Goal: Task Accomplishment & Management: Manage account settings

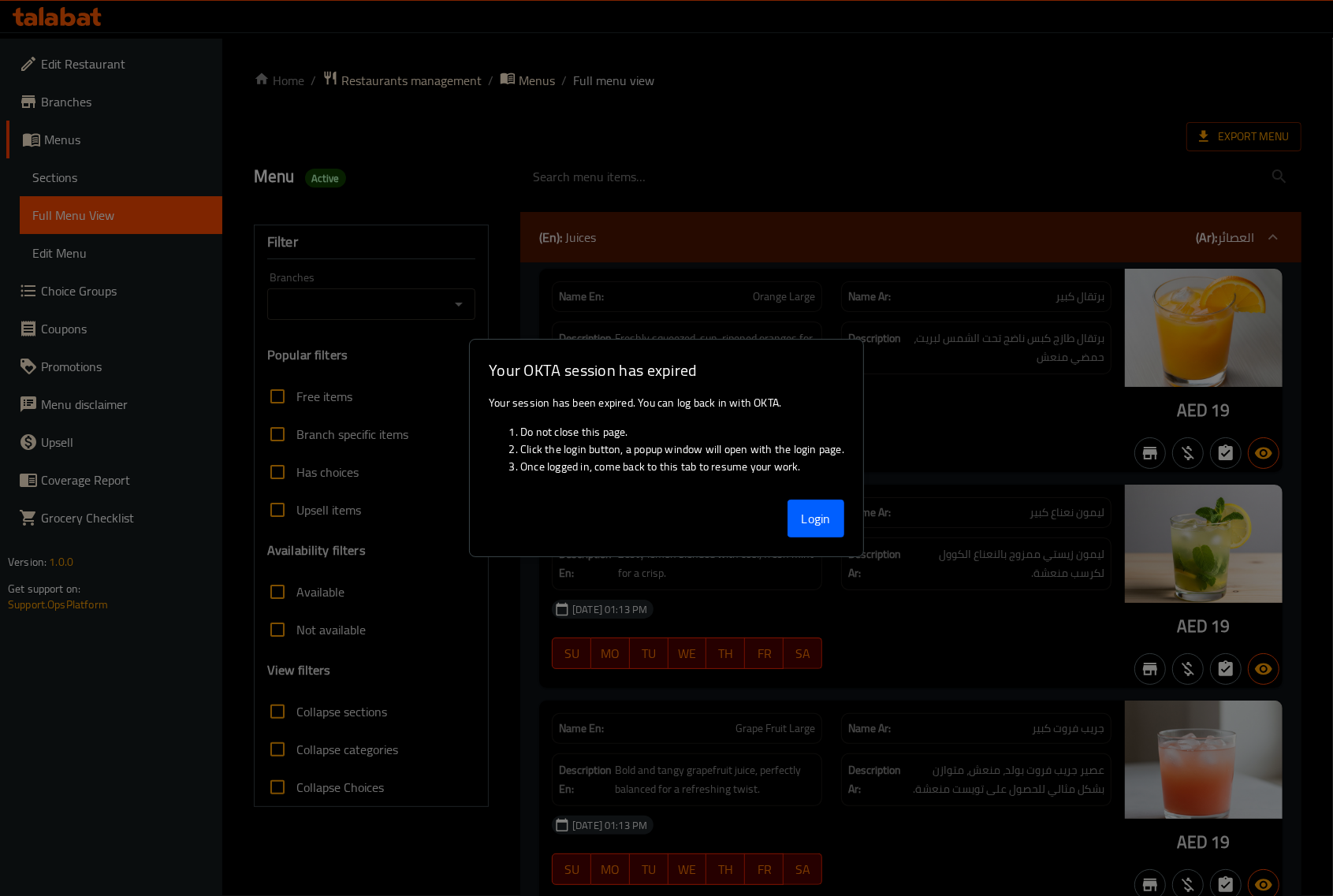
click at [68, 16] on div at bounding box center [666, 448] width 1333 height 896
click at [800, 522] on button "Login" at bounding box center [816, 518] width 57 height 37
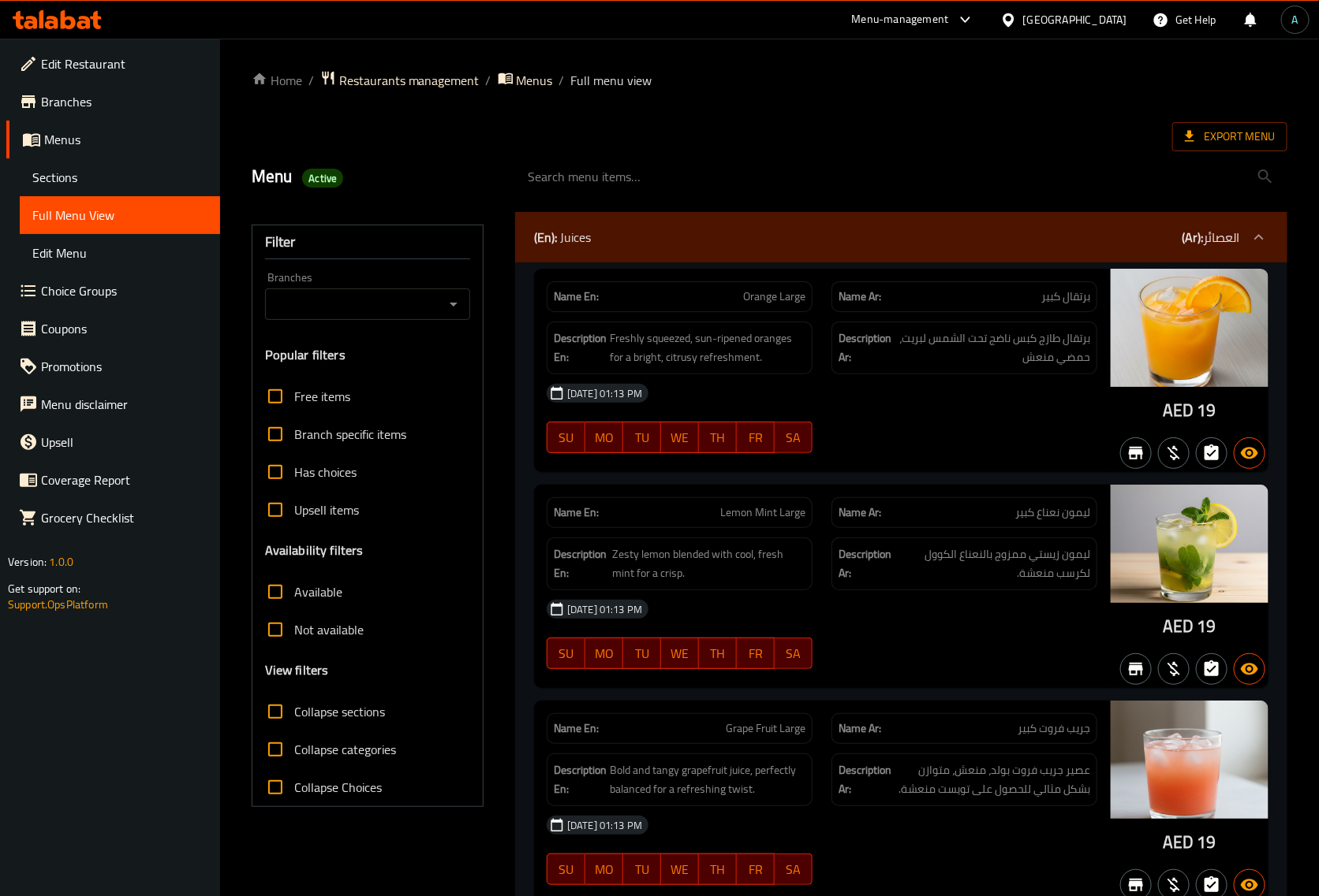
click at [49, 9] on div at bounding box center [57, 19] width 114 height 32
click at [1066, 26] on div "United Arab Emirates" at bounding box center [1075, 19] width 104 height 17
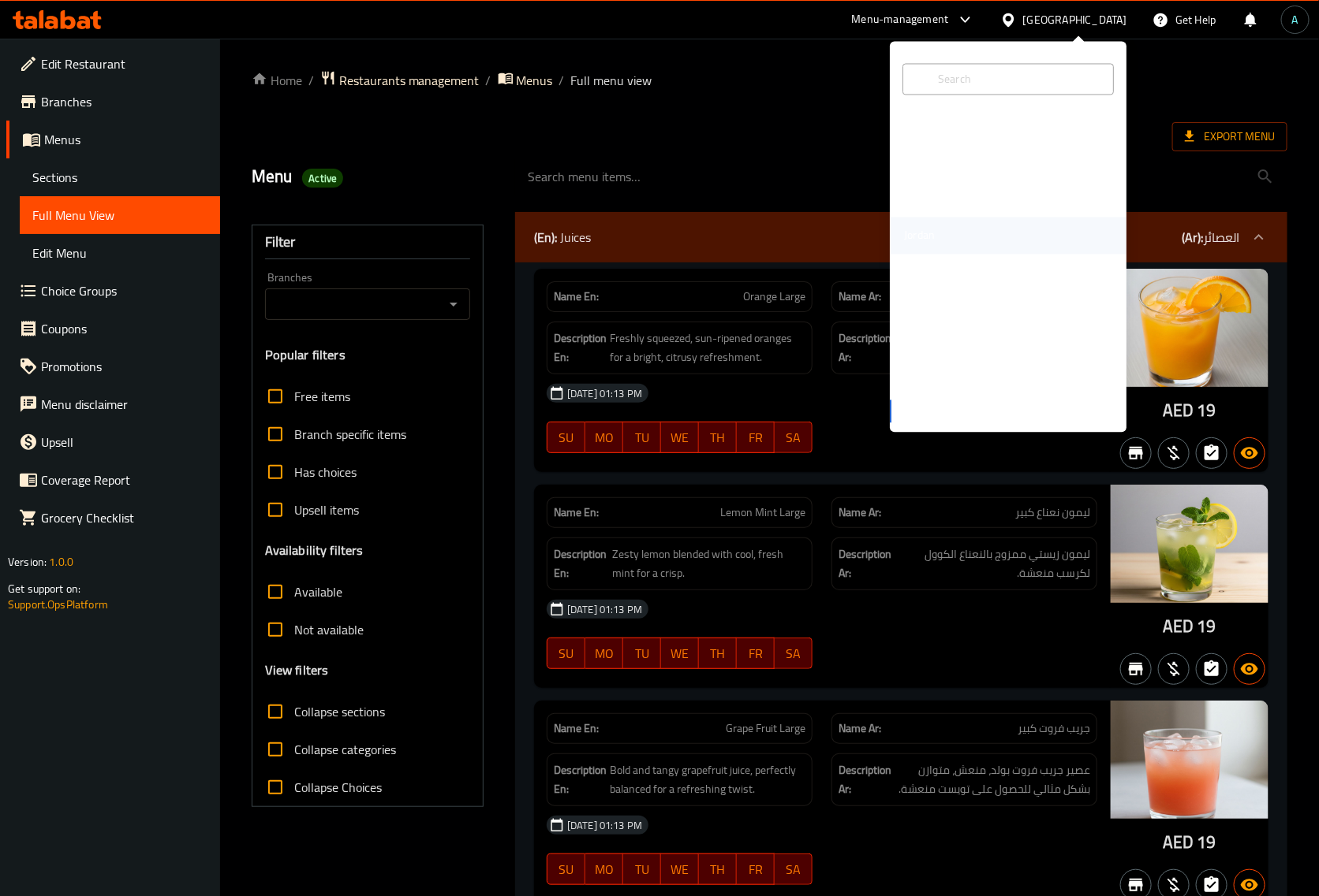
click at [916, 234] on div "Jordan" at bounding box center [919, 235] width 31 height 17
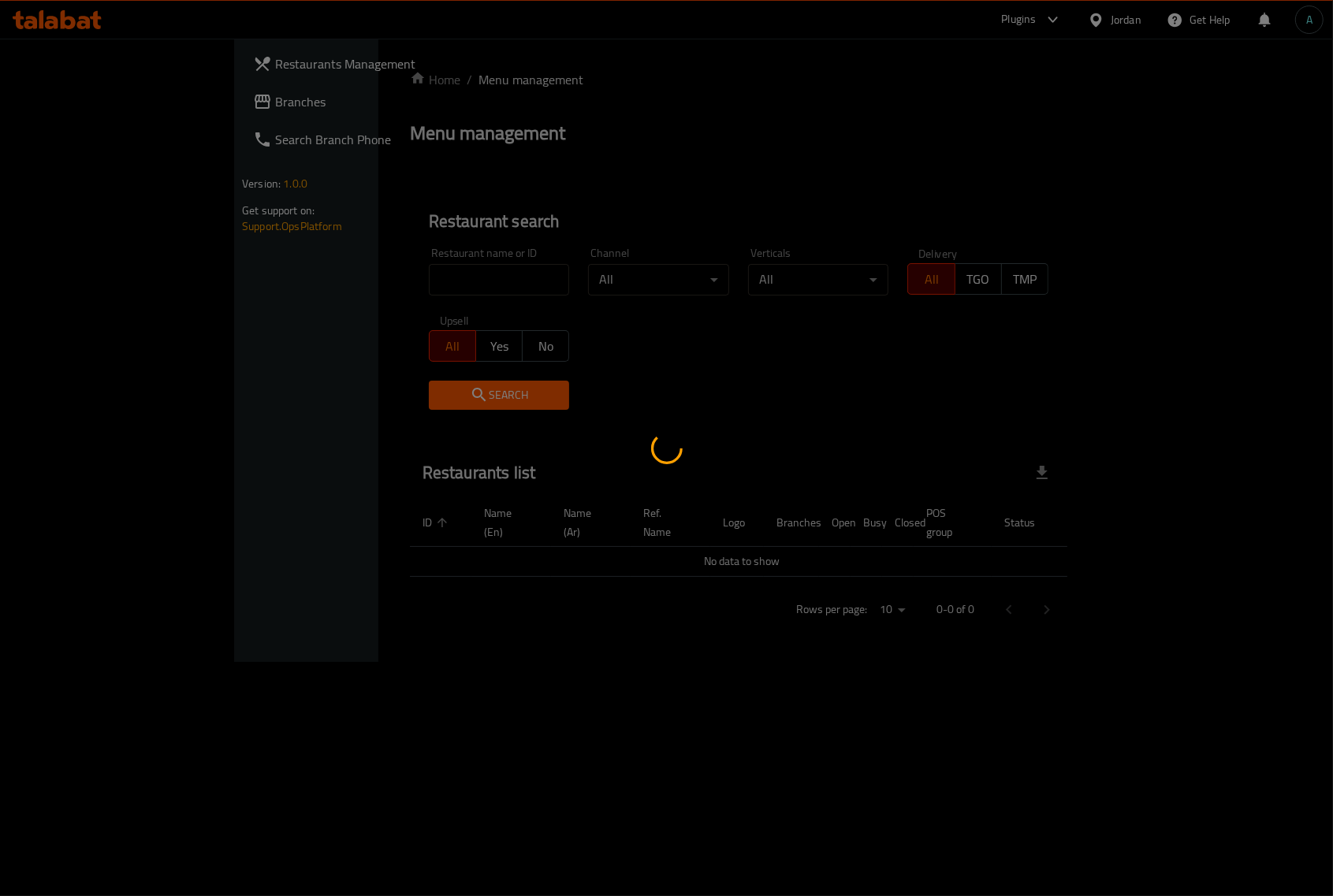
click at [345, 237] on div at bounding box center [666, 448] width 1333 height 896
click at [352, 266] on div at bounding box center [666, 448] width 1333 height 896
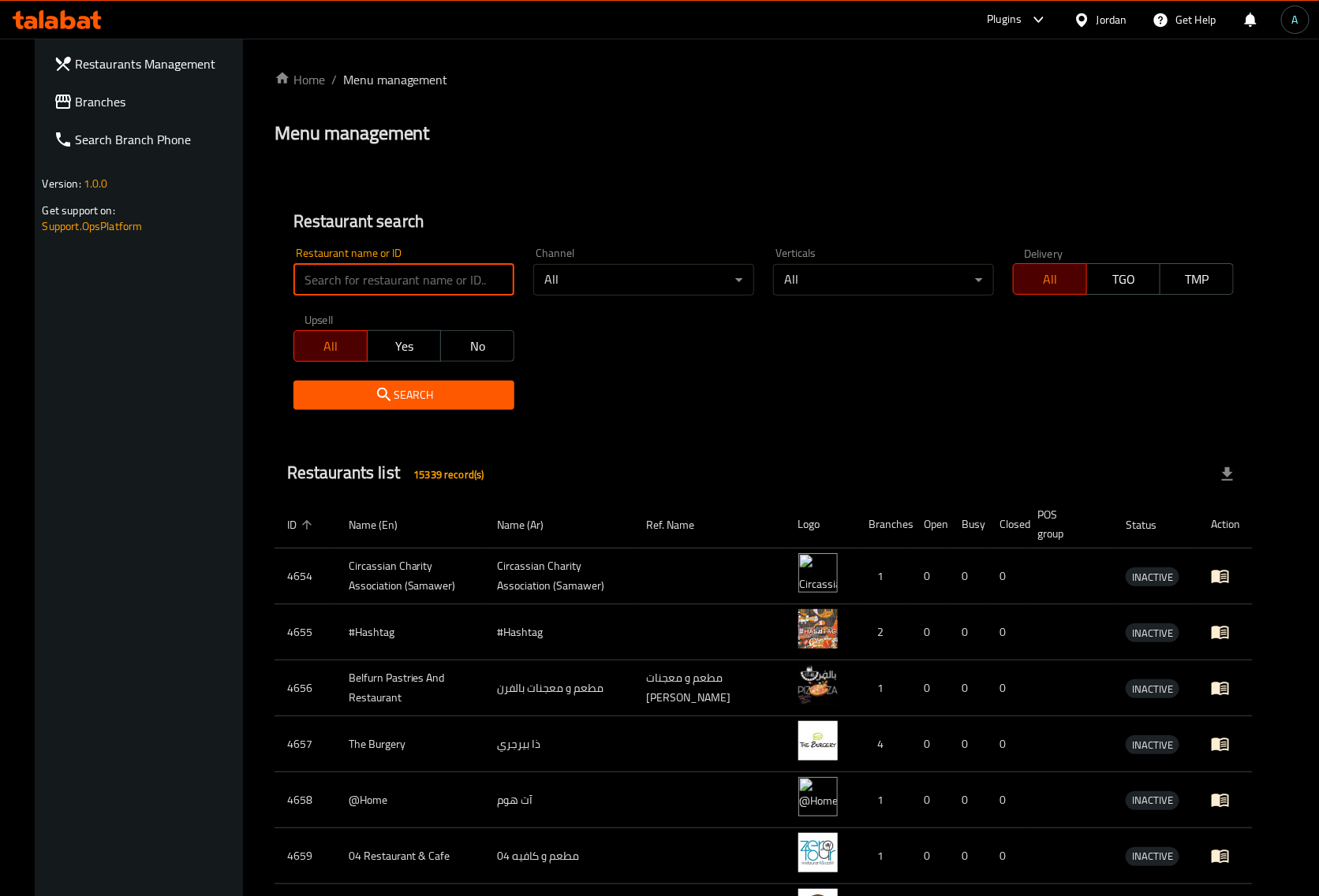
click at [355, 268] on input "search" at bounding box center [403, 279] width 221 height 32
paste input "705269"
type input "705269"
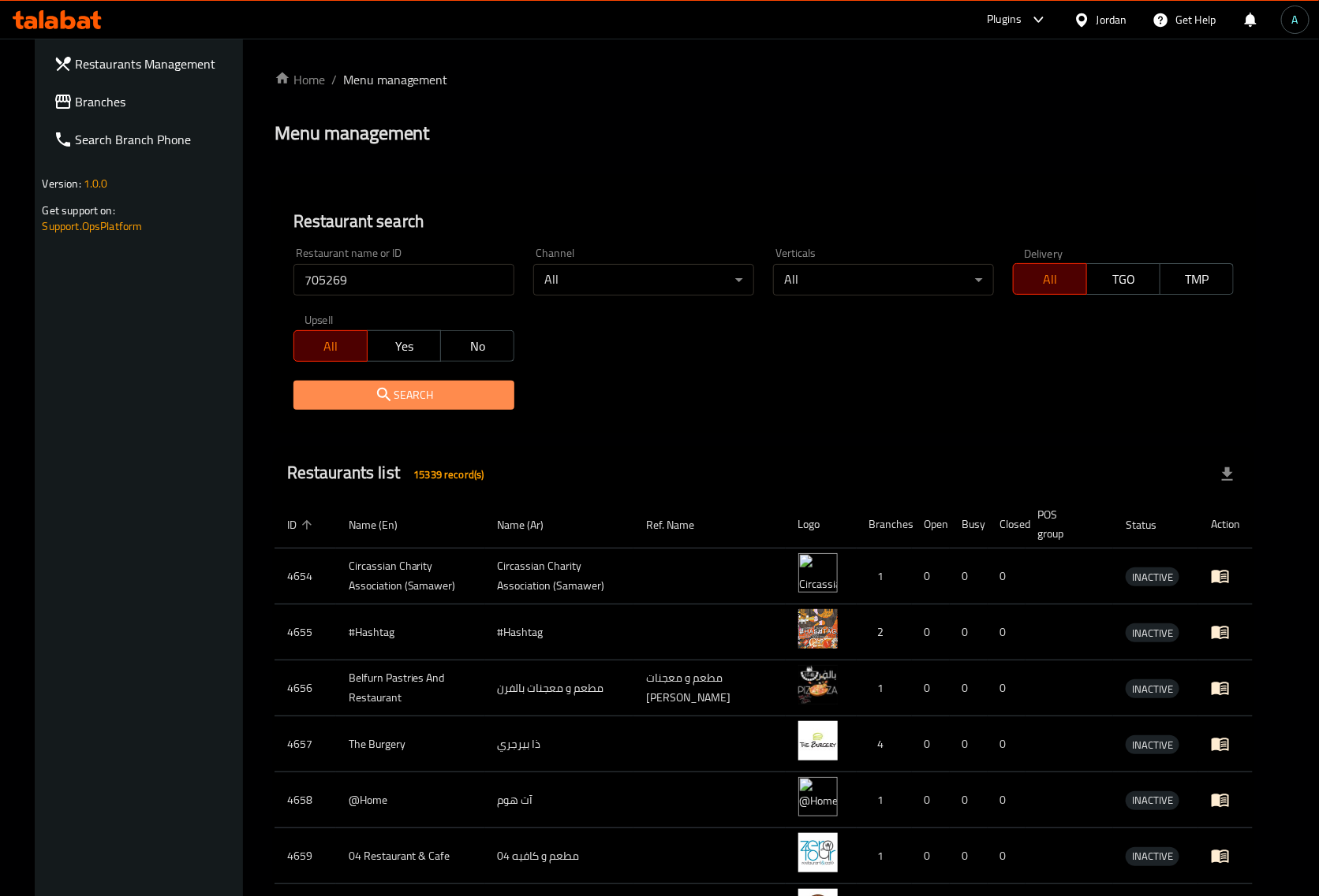
click at [392, 403] on span "Search" at bounding box center [403, 396] width 195 height 20
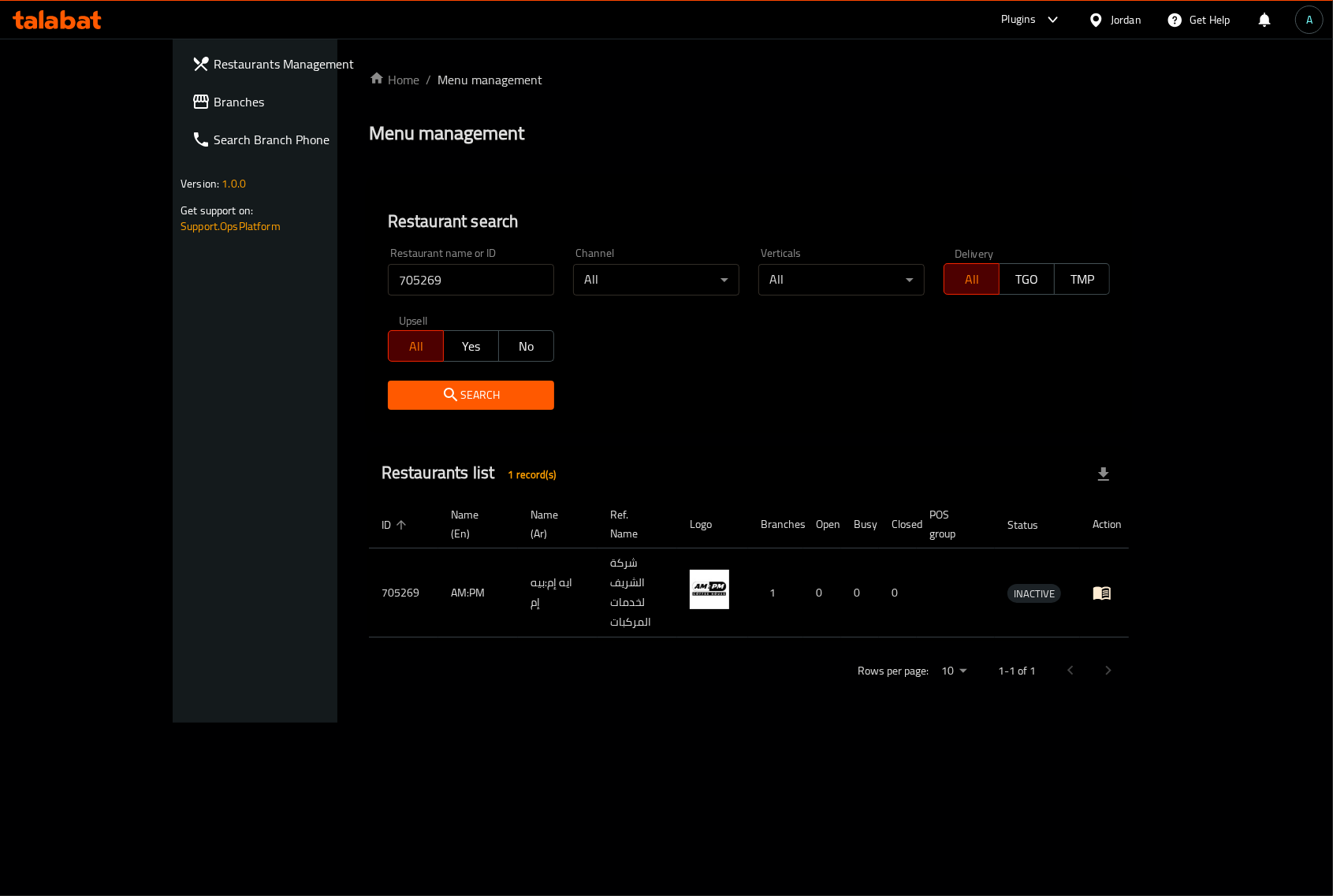
click at [1111, 583] on icon "enhanced table" at bounding box center [1102, 592] width 19 height 19
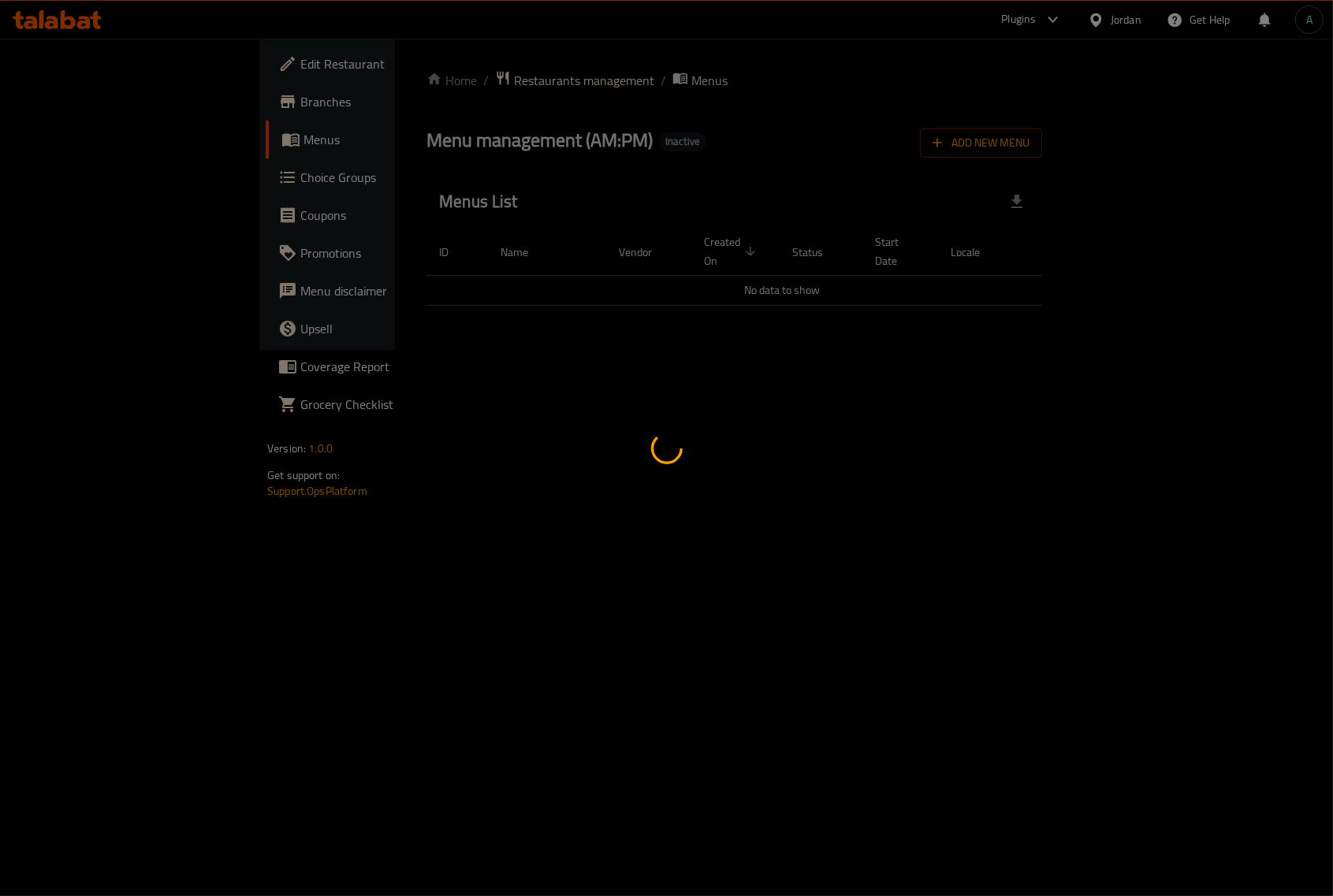
click at [59, 72] on div at bounding box center [666, 448] width 1333 height 896
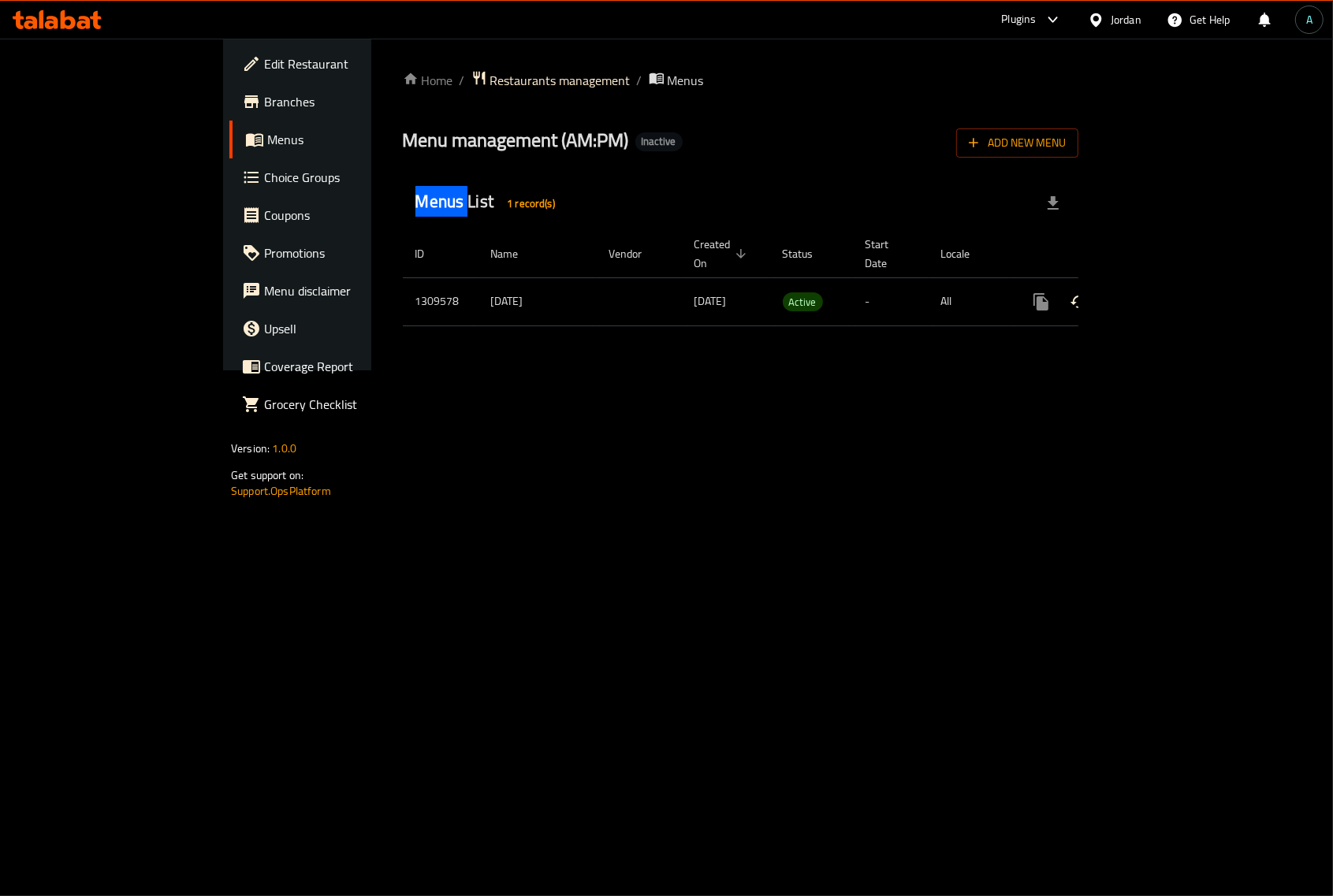
click at [264, 72] on span "Edit Restaurant" at bounding box center [348, 64] width 169 height 19
click at [1164, 291] on icon "enhanced table" at bounding box center [1154, 300] width 19 height 19
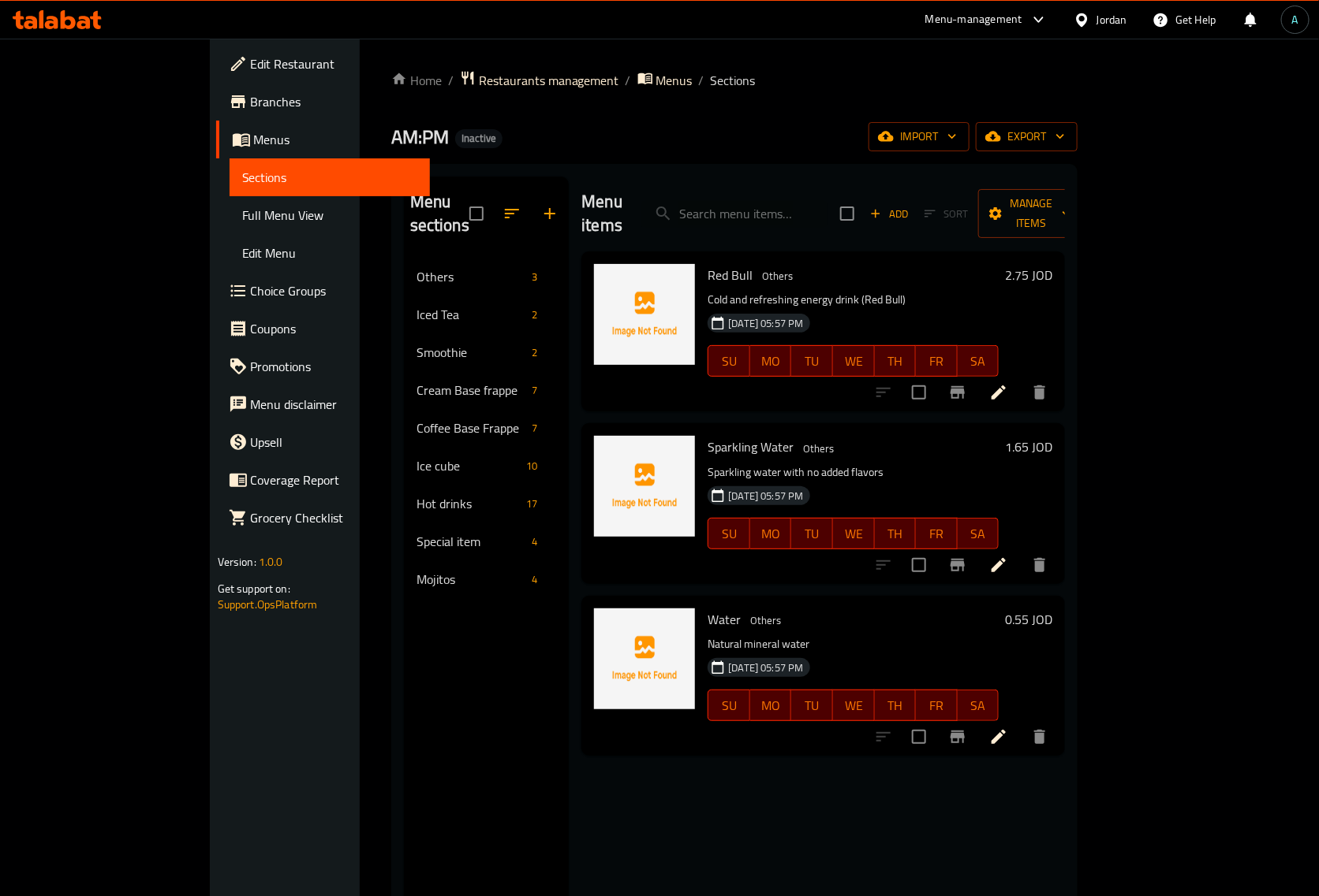
drag, startPoint x: 595, startPoint y: 178, endPoint x: 537, endPoint y: 175, distance: 58.1
click at [592, 177] on div "Menu items Add Sort Manage items" at bounding box center [823, 214] width 484 height 75
click at [229, 198] on link "Full Menu View" at bounding box center [329, 214] width 200 height 37
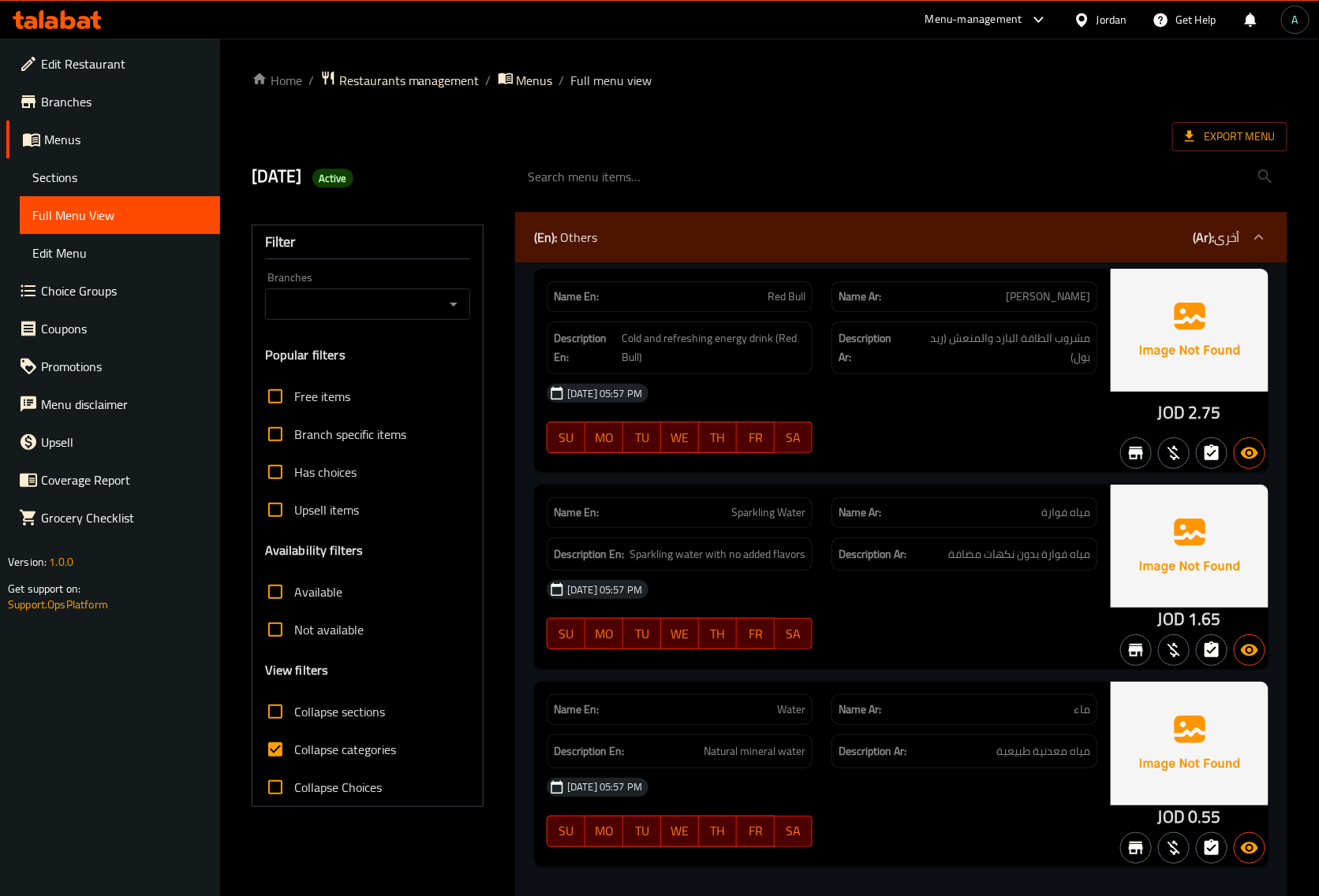
click at [347, 756] on span "Collapse categories" at bounding box center [344, 749] width 101 height 19
click at [294, 756] on input "Collapse categories" at bounding box center [275, 749] width 37 height 37
checkbox input "false"
click at [1165, 409] on span "JOD" at bounding box center [1170, 412] width 26 height 31
drag, startPoint x: 1157, startPoint y: 409, endPoint x: 1183, endPoint y: 414, distance: 26.5
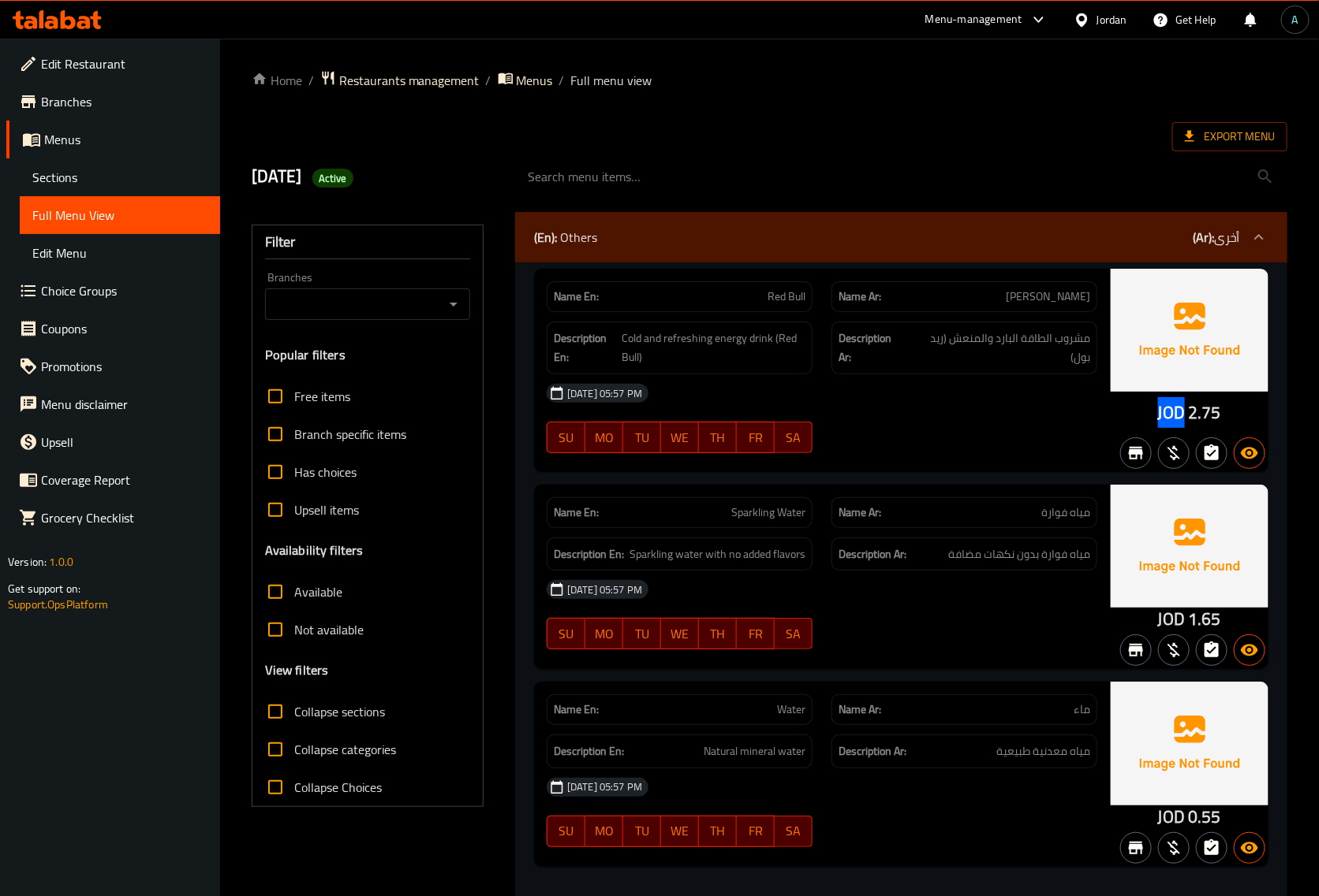
click at [1183, 414] on div "JOD 2.75" at bounding box center [1189, 370] width 158 height 203
copy span "JOD"
click at [353, 171] on div "Active" at bounding box center [332, 178] width 41 height 19
copy span "Active"
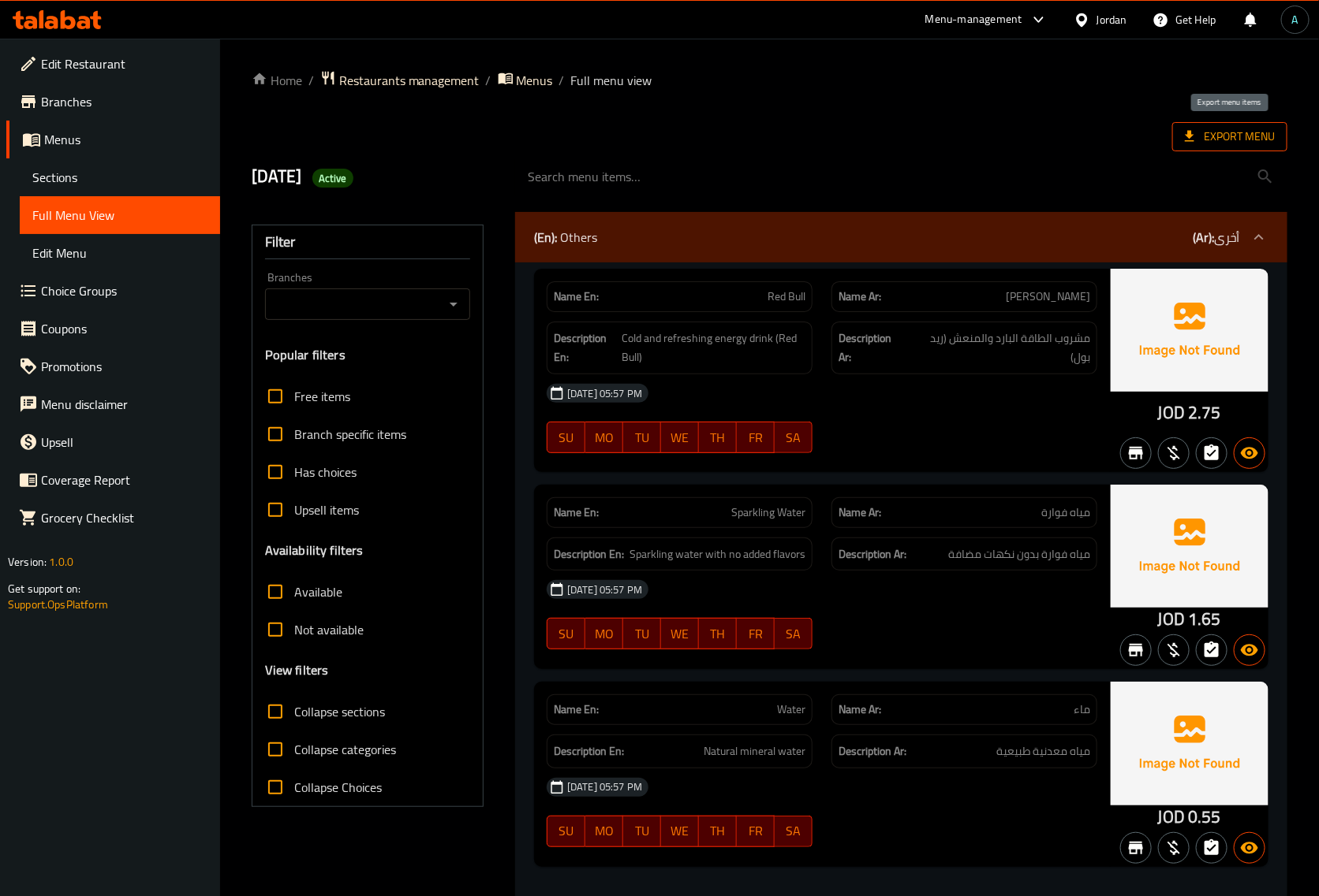
click at [1230, 132] on span "Export Menu" at bounding box center [1230, 137] width 89 height 20
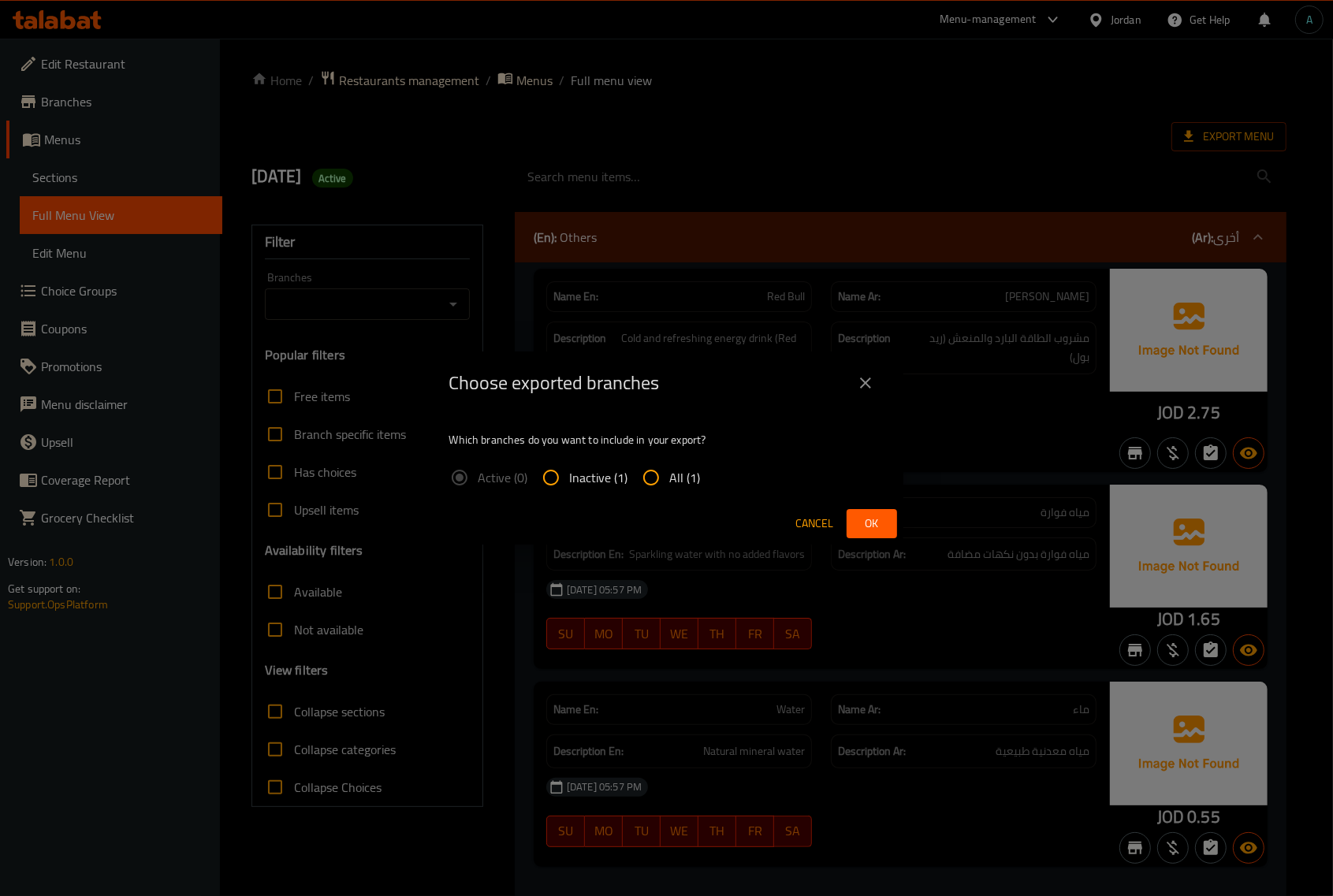
click at [670, 487] on span "All (1)" at bounding box center [685, 477] width 31 height 19
click at [670, 487] on input "All (1)" at bounding box center [651, 477] width 37 height 37
radio input "true"
click at [861, 516] on span "Ok" at bounding box center [872, 524] width 26 height 20
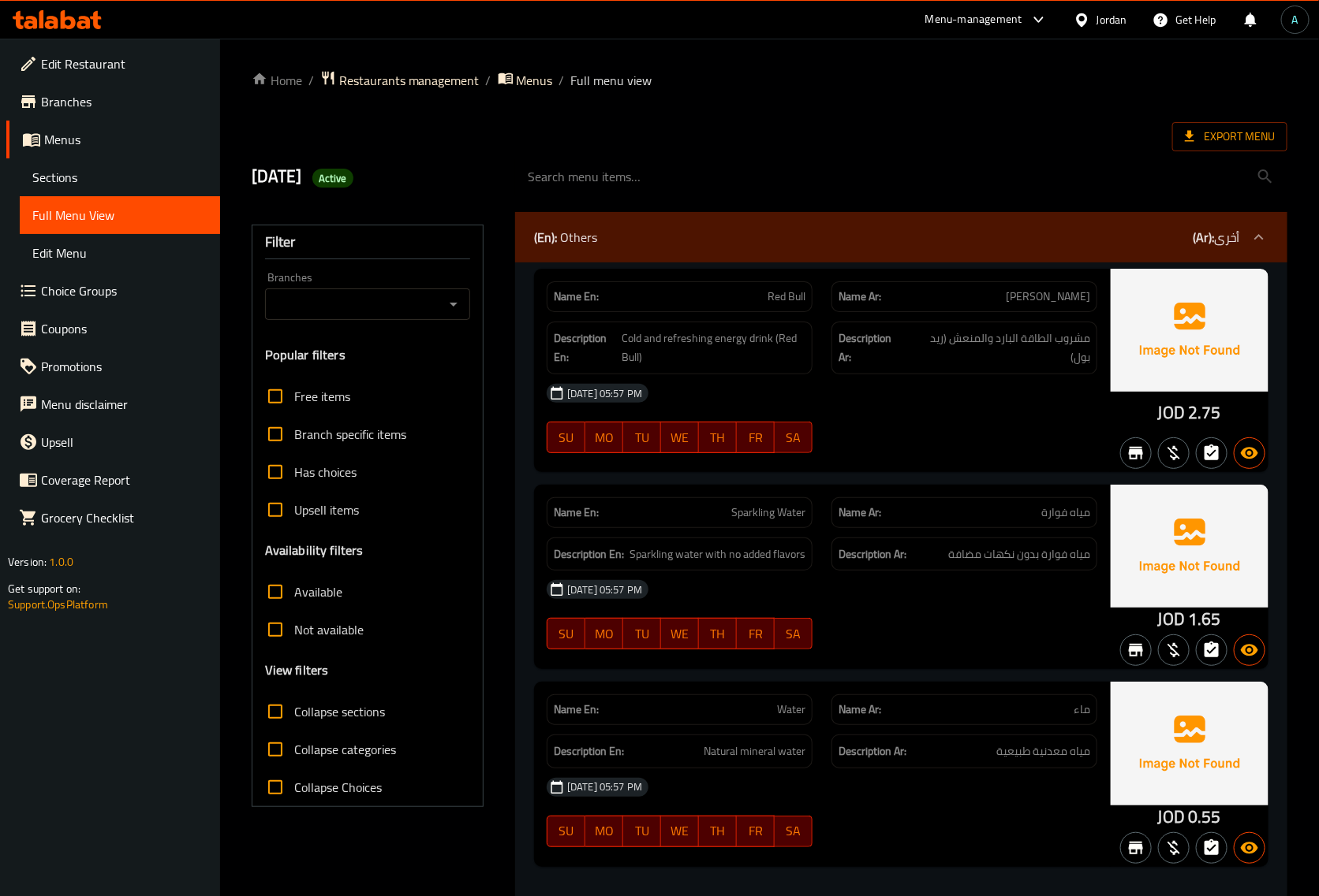
click at [89, 287] on span "Choice Groups" at bounding box center [124, 290] width 166 height 19
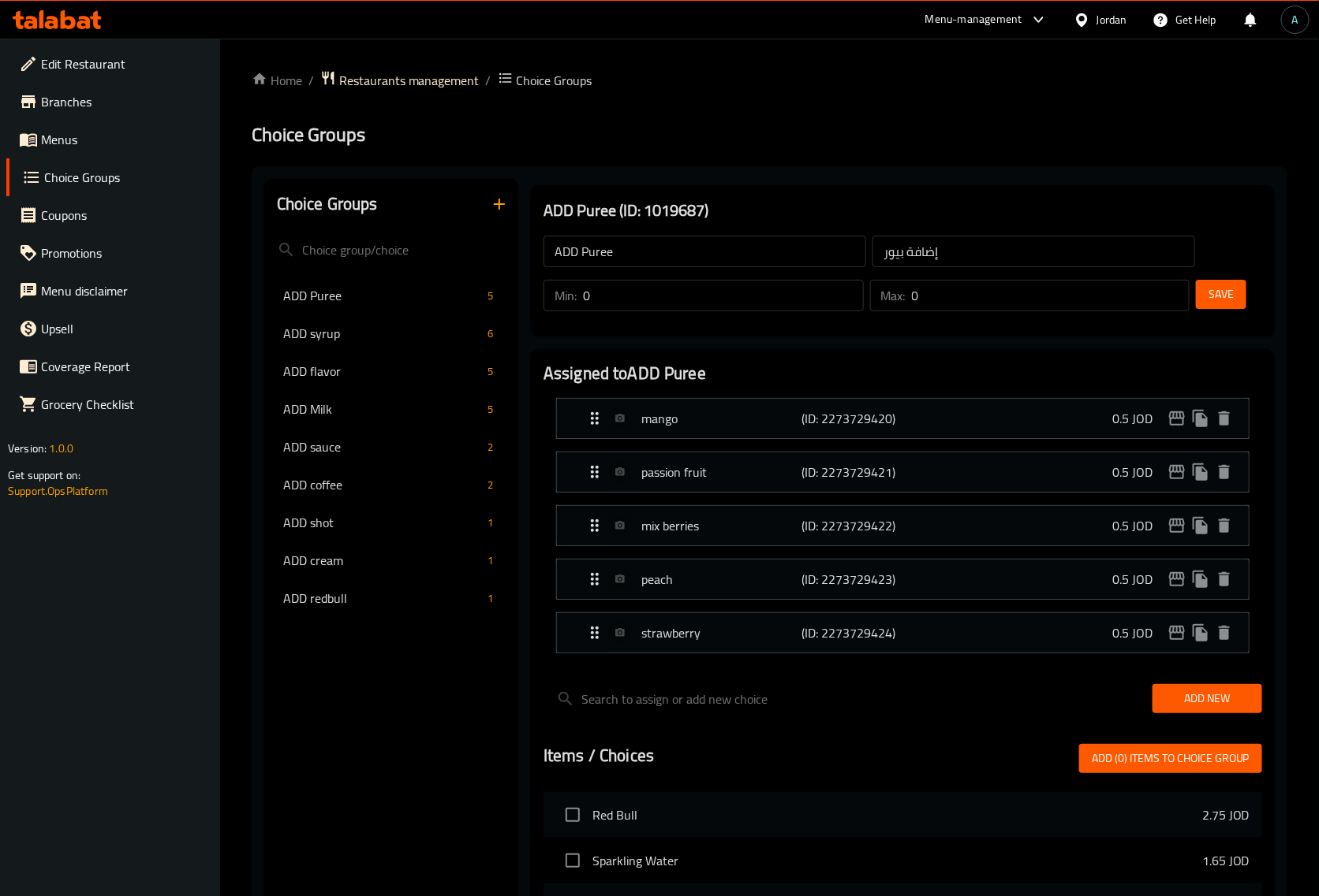
click at [75, 142] on span "Menus" at bounding box center [124, 140] width 166 height 19
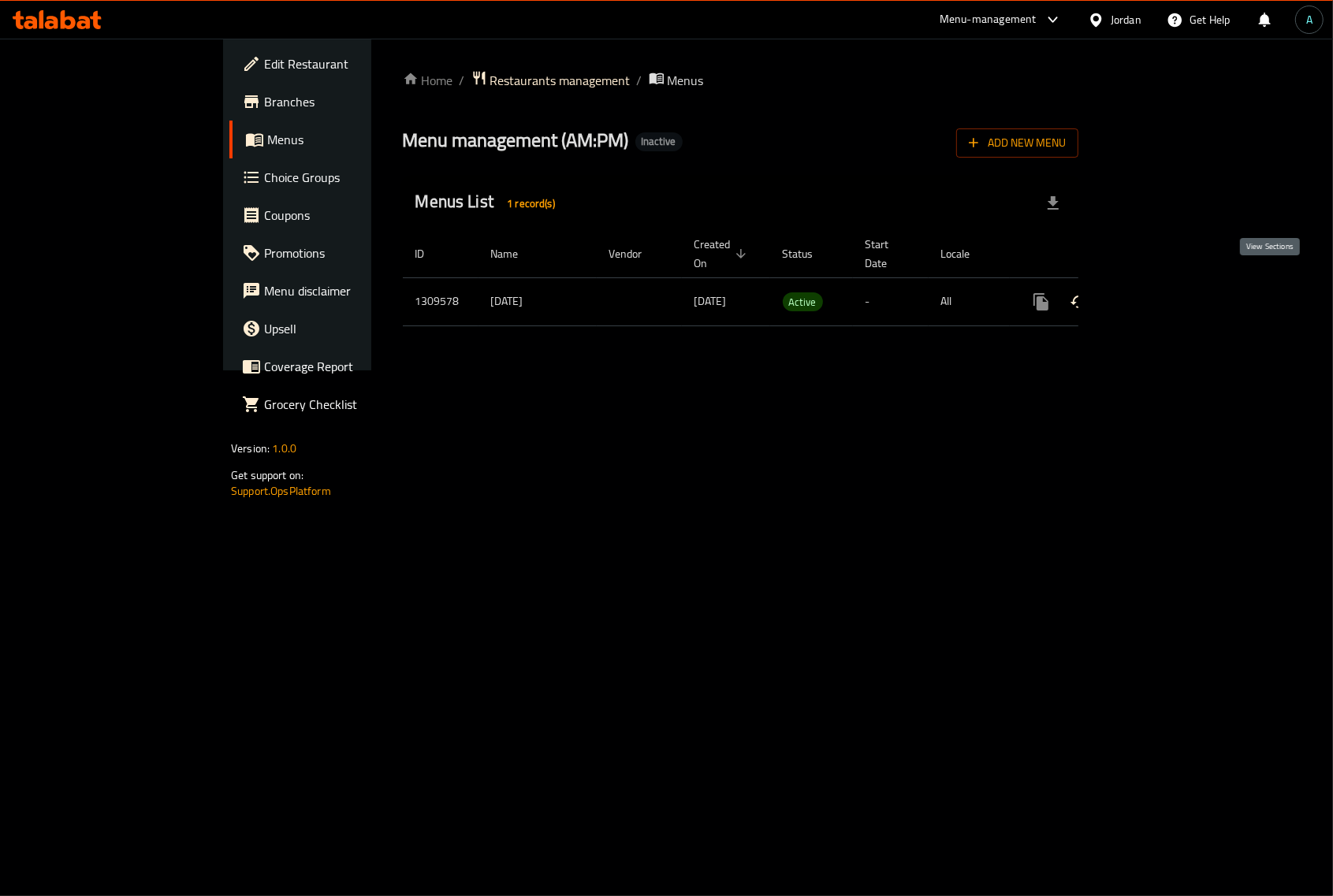
click at [1174, 287] on link "enhanced table" at bounding box center [1154, 301] width 37 height 37
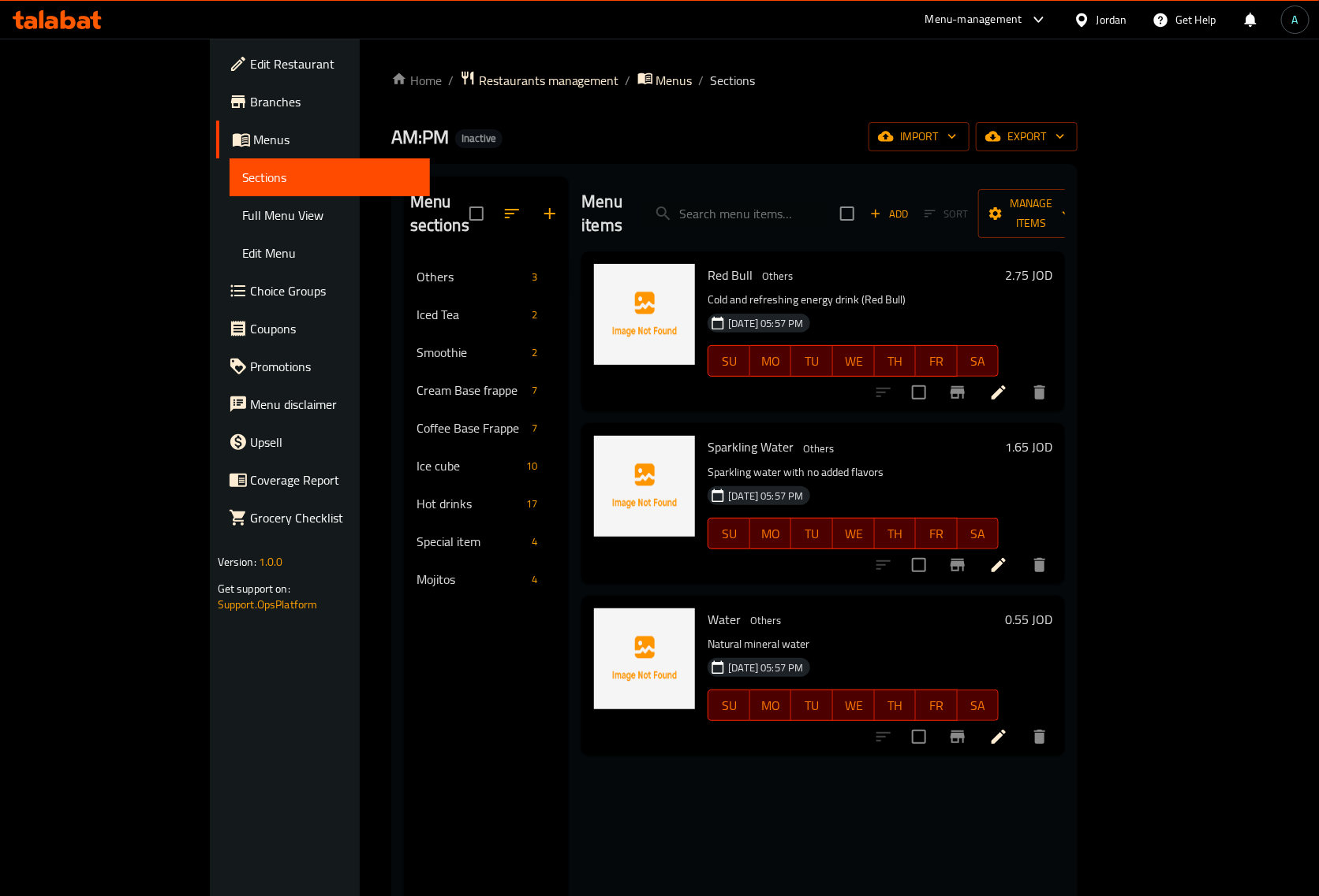
drag, startPoint x: 564, startPoint y: 142, endPoint x: 431, endPoint y: 177, distance: 137.5
click at [564, 142] on div "AM:PM Inactive import export" at bounding box center [735, 137] width 687 height 29
click at [242, 214] on span "Full Menu View" at bounding box center [330, 215] width 175 height 19
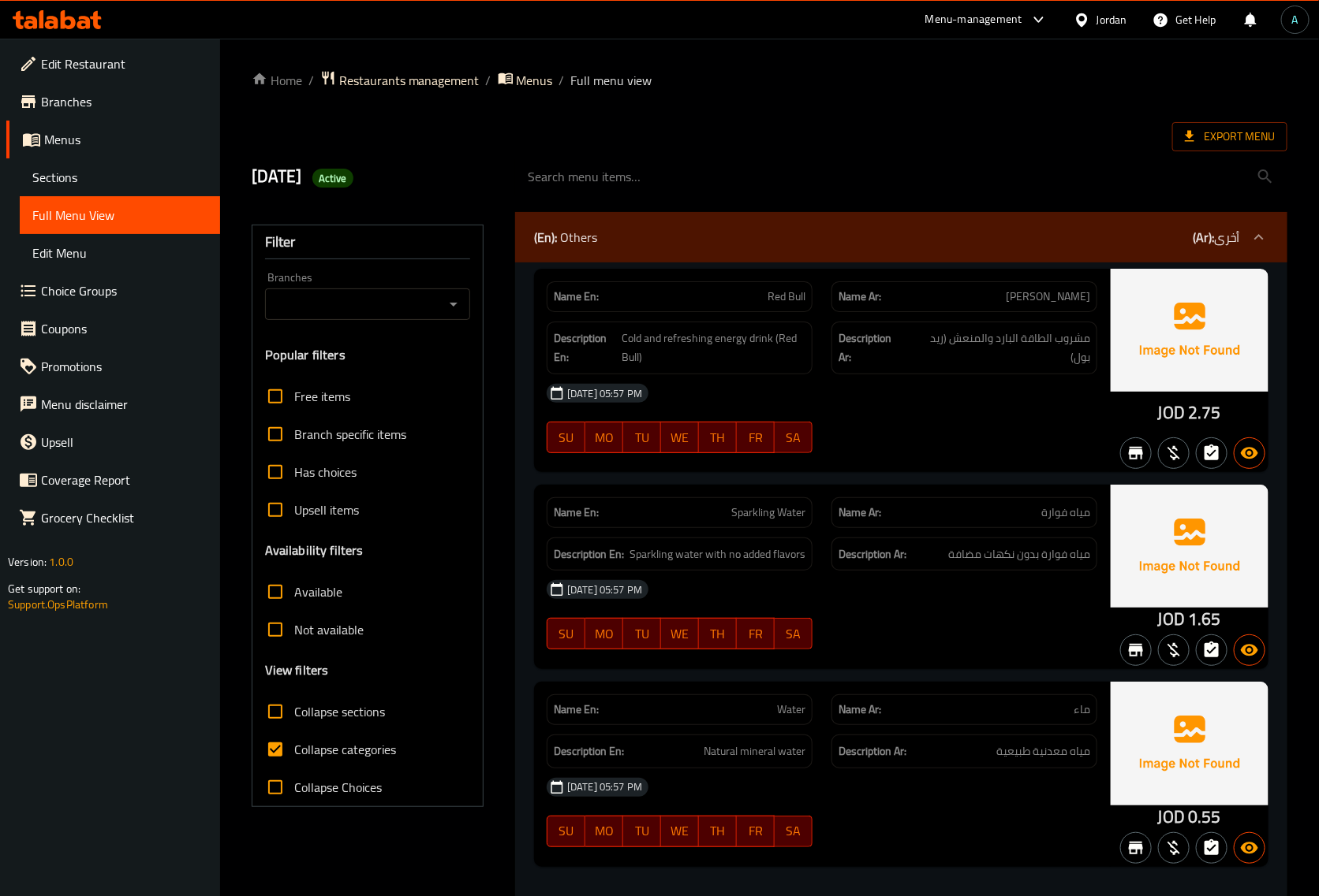
click at [344, 742] on span "Collapse categories" at bounding box center [344, 749] width 101 height 19
click at [294, 742] on input "Collapse categories" at bounding box center [275, 749] width 37 height 37
checkbox input "false"
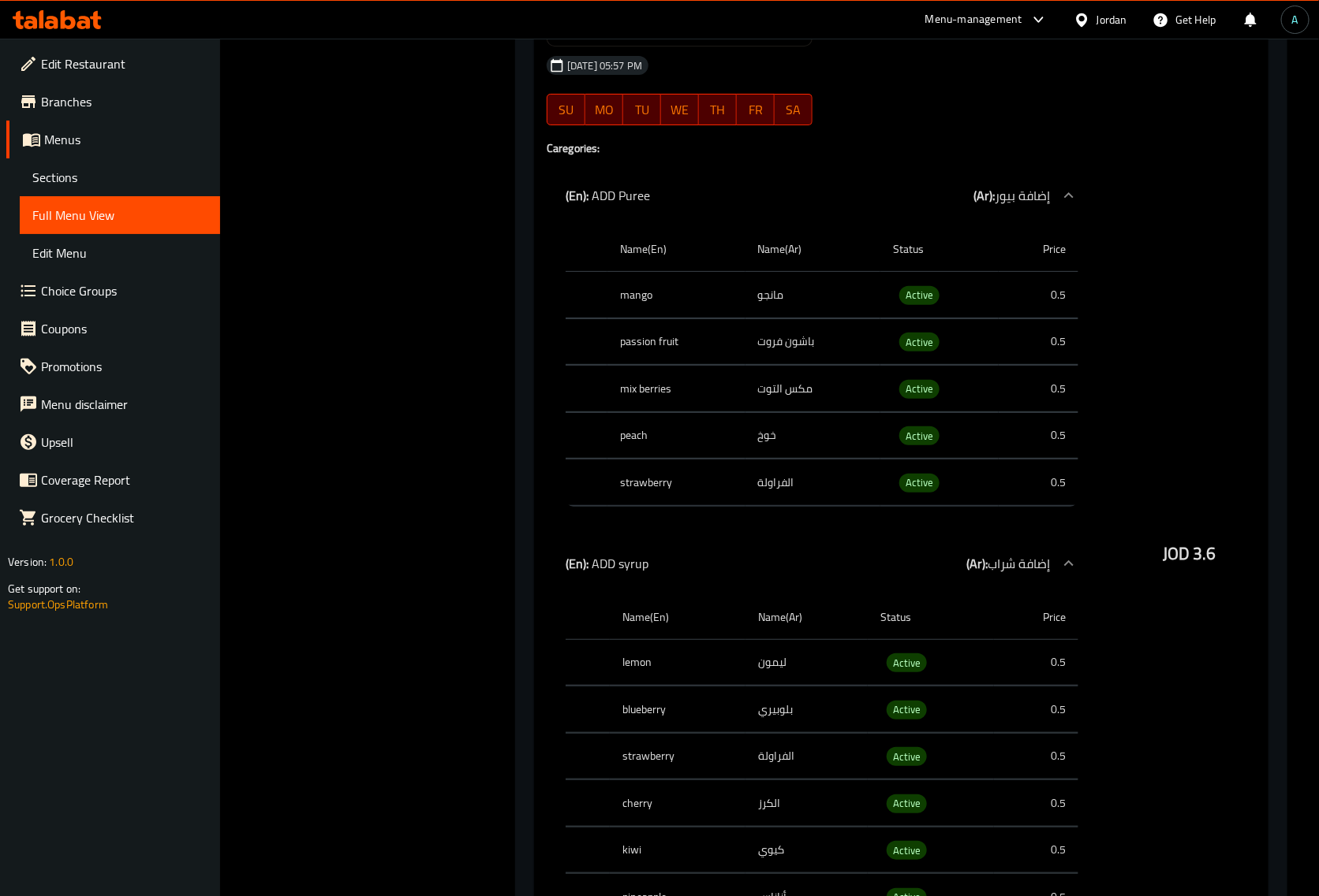
scroll to position [60626, 0]
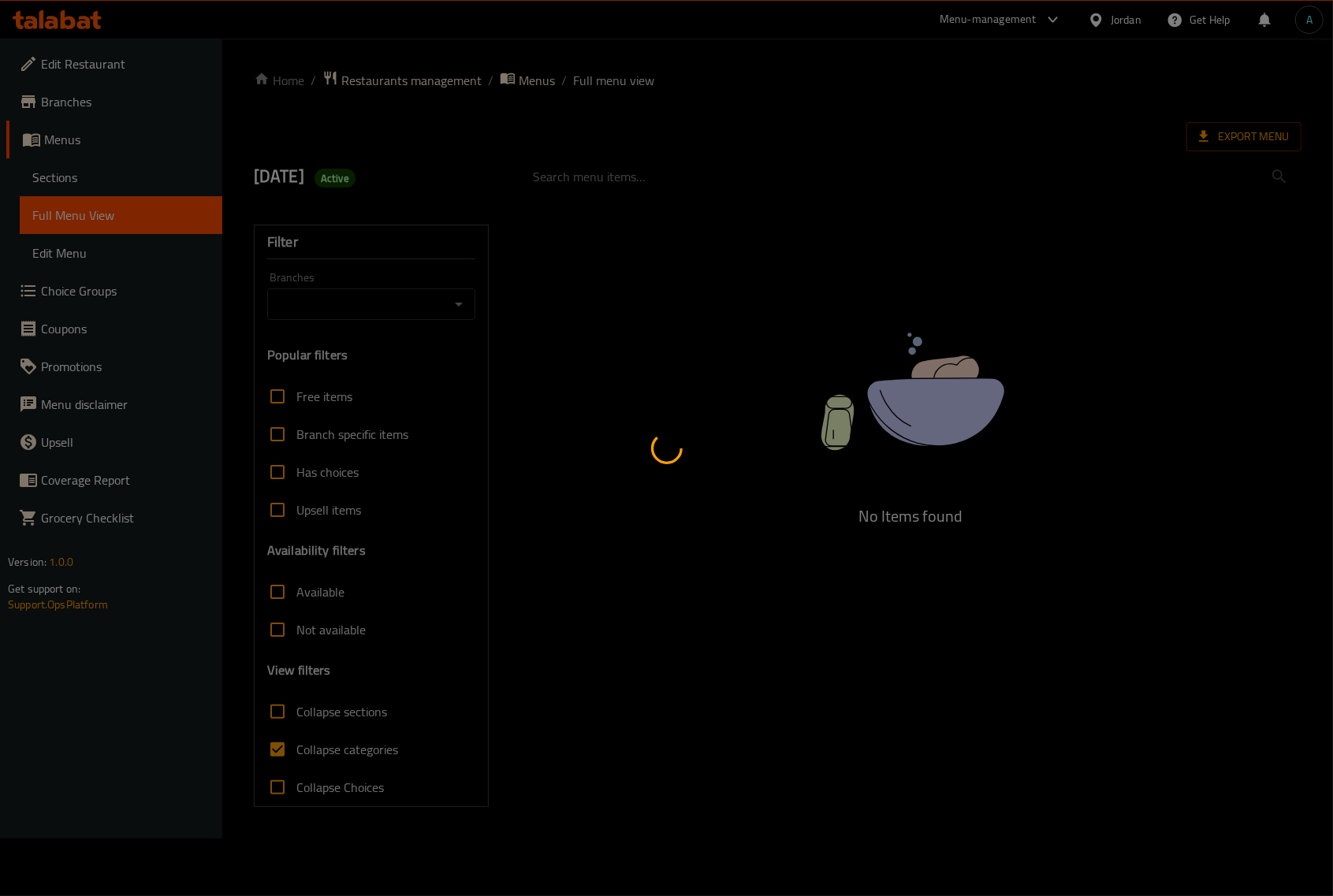
click at [49, 305] on div at bounding box center [666, 448] width 1333 height 896
click at [56, 297] on div at bounding box center [666, 448] width 1333 height 896
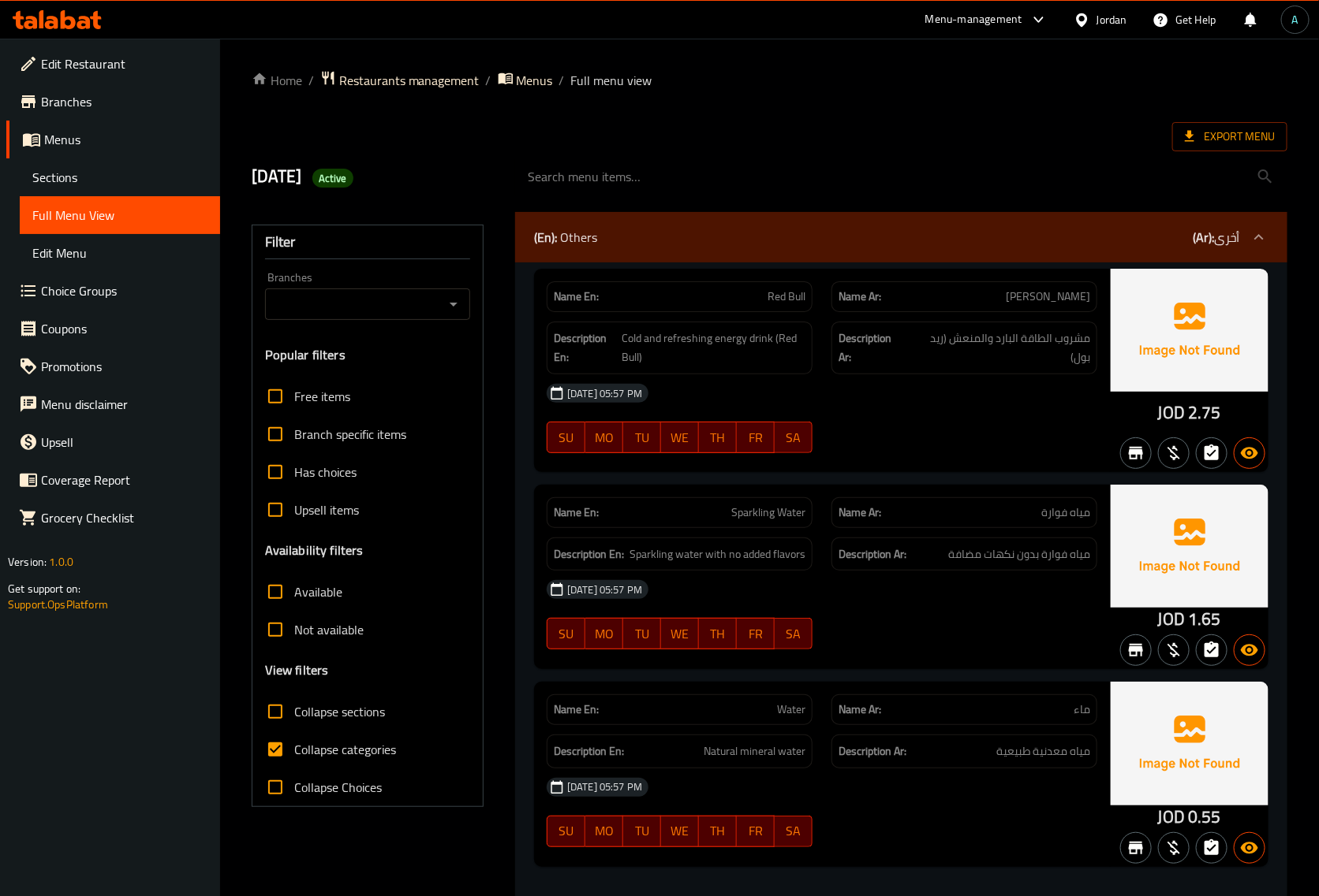
click at [56, 297] on span "Choice Groups" at bounding box center [124, 290] width 166 height 19
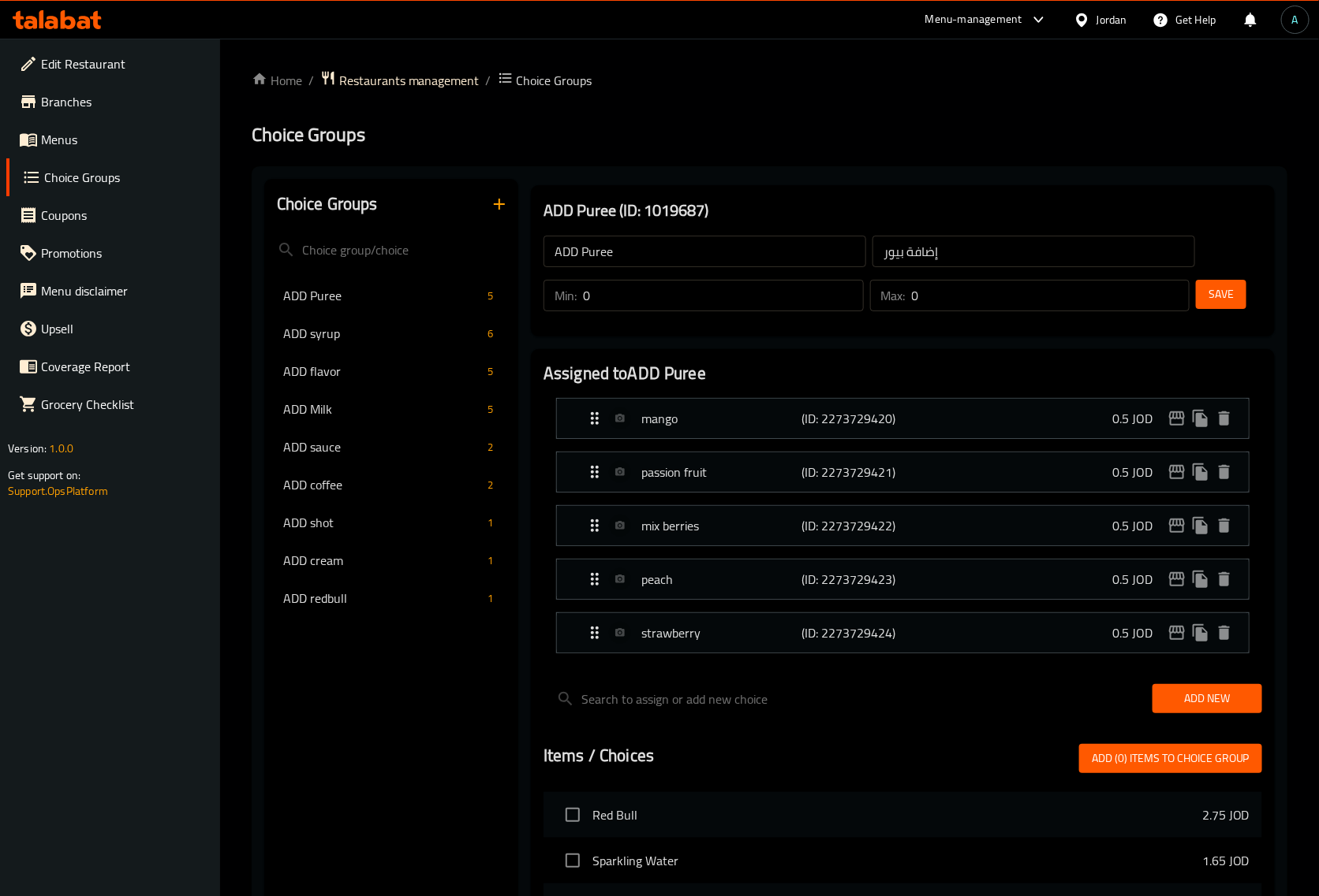
click at [254, 470] on div "Choice Groups ADD Puree 5 ADD syrup 6 ADD flavor 5 ADD Milk 5 ADD sauce 2 ADD c…" at bounding box center [769, 816] width 1035 height 1299
